Goal: Task Accomplishment & Management: Manage account settings

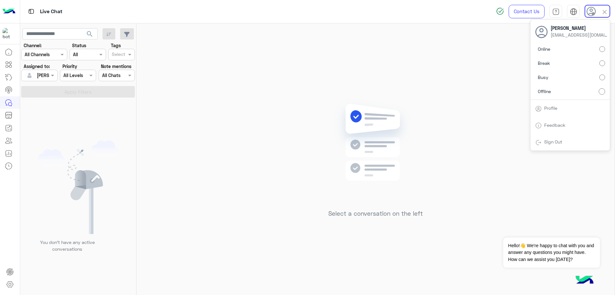
scroll to position [1, 0]
click at [579, 52] on label "Online" at bounding box center [571, 49] width 70 height 12
click at [318, 85] on div "Select a conversation on the left" at bounding box center [376, 160] width 479 height 274
click at [591, 225] on button "Dismiss ✕" at bounding box center [581, 229] width 38 height 13
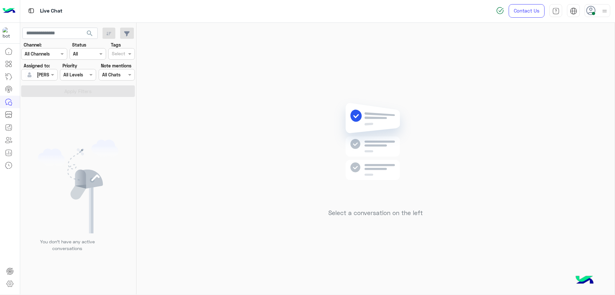
click at [605, 4] on div at bounding box center [605, 10] width 8 height 12
click at [563, 92] on label "Offline" at bounding box center [571, 91] width 70 height 12
click at [546, 143] on link "Sign Out" at bounding box center [554, 140] width 18 height 5
